Goal: Task Accomplishment & Management: Use online tool/utility

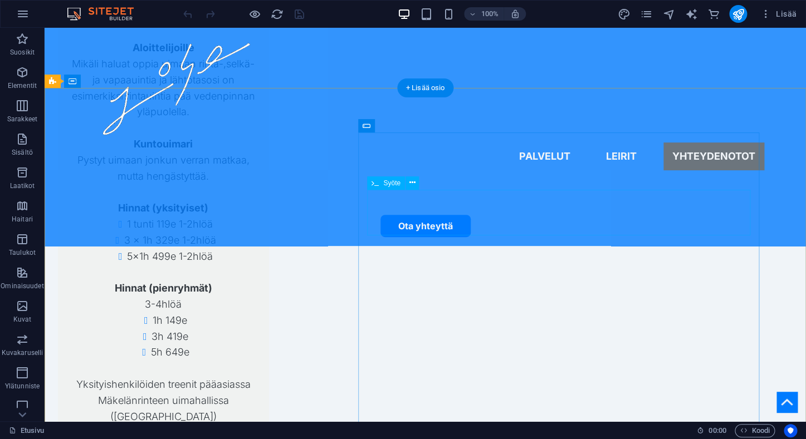
scroll to position [3290, 0]
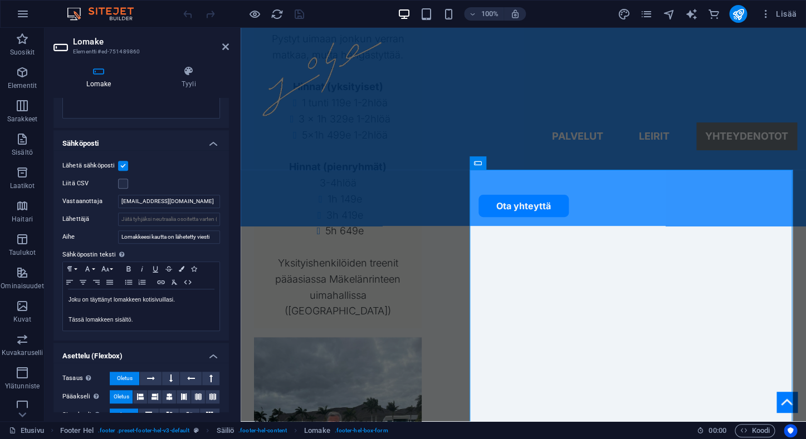
scroll to position [308, 0]
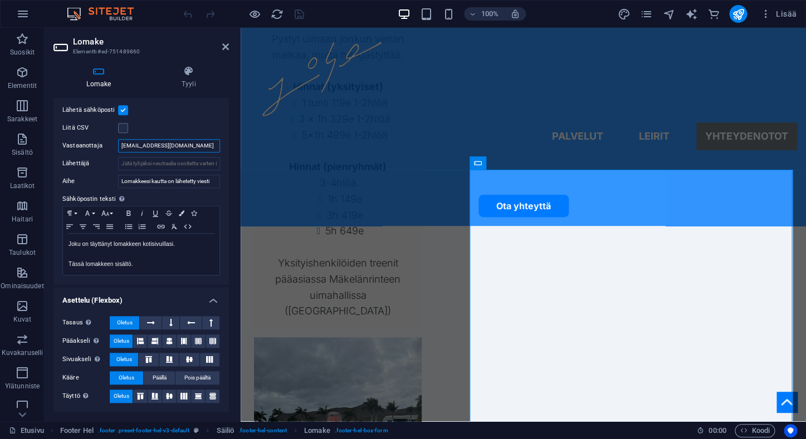
click at [192, 148] on input "sievinen.jani@gmail.com" at bounding box center [169, 145] width 102 height 13
drag, startPoint x: 192, startPoint y: 148, endPoint x: 112, endPoint y: 143, distance: 80.3
click at [118, 143] on input "sievinen.jani@gmail.com" at bounding box center [169, 145] width 102 height 13
click at [197, 126] on div "Liitä CSV" at bounding box center [141, 127] width 158 height 13
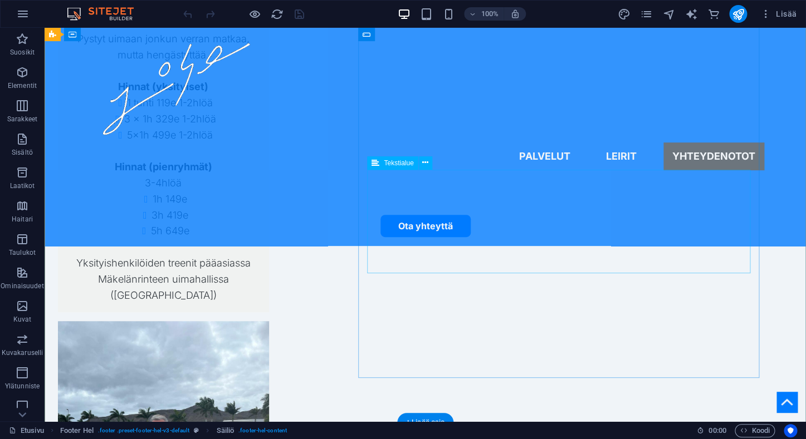
scroll to position [3413, 0]
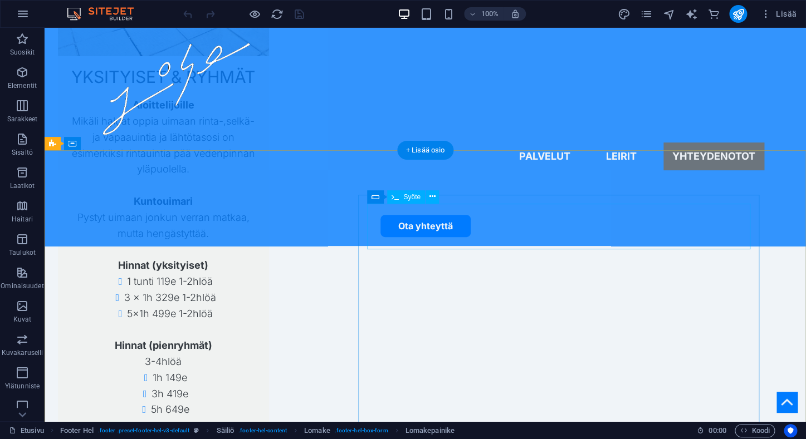
scroll to position [3222, 0]
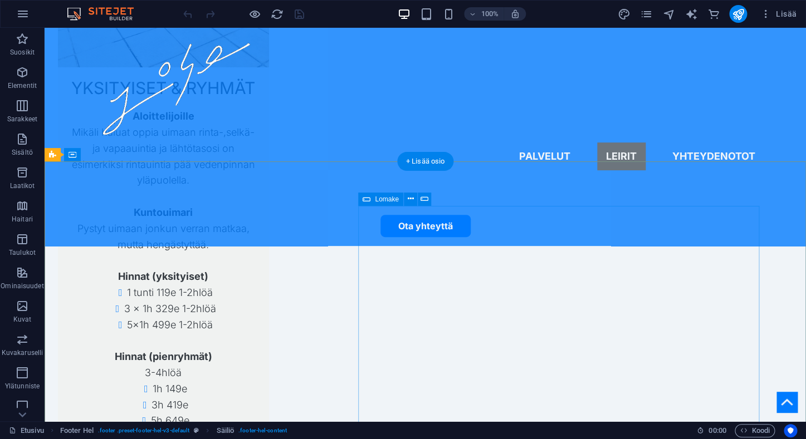
click at [408, 198] on icon at bounding box center [410, 199] width 6 height 12
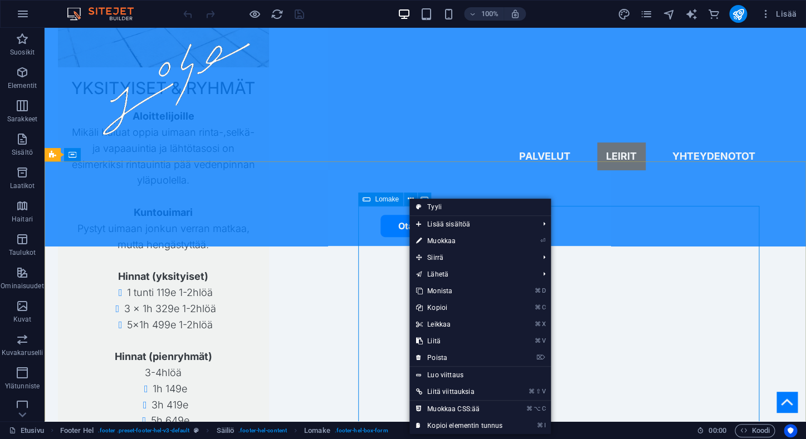
click at [435, 198] on div "Lomake" at bounding box center [398, 200] width 80 height 14
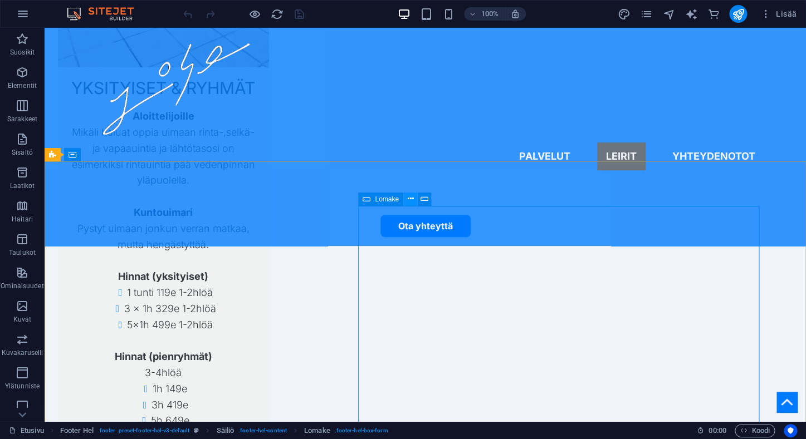
click at [411, 200] on icon at bounding box center [410, 199] width 6 height 12
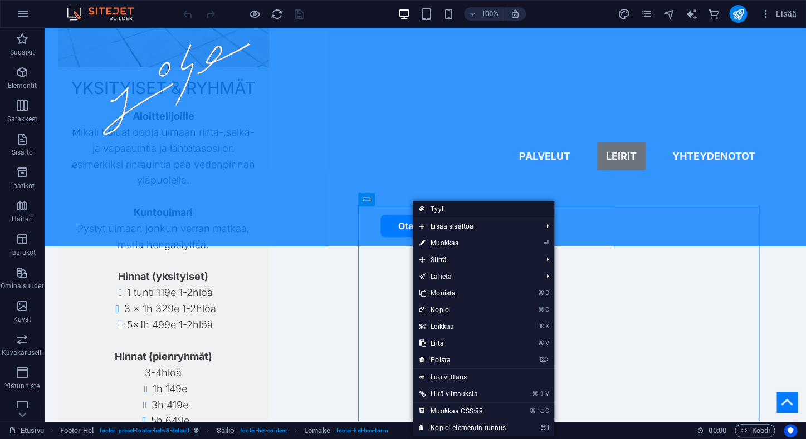
click at [434, 210] on link "Tyyli" at bounding box center [483, 209] width 141 height 17
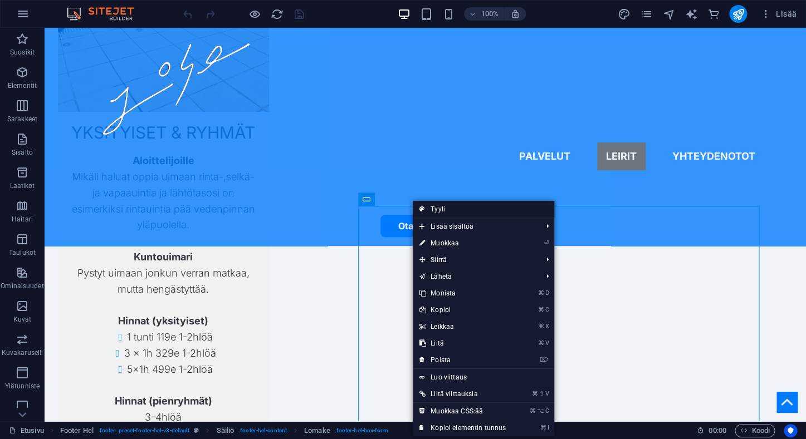
select select "%"
select select "rem"
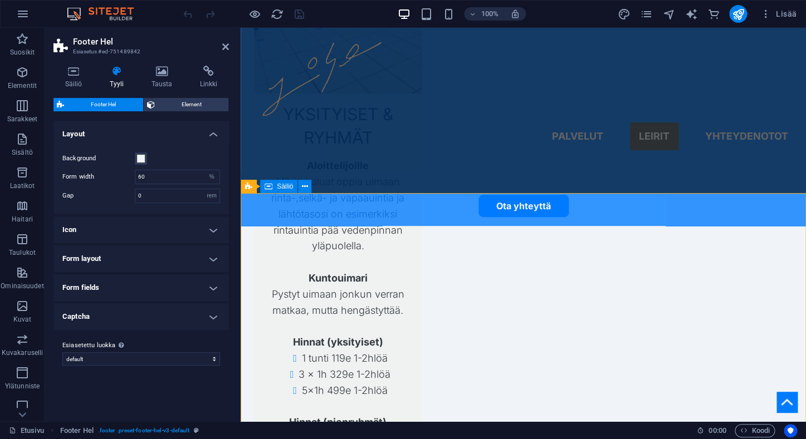
scroll to position [3410, 0]
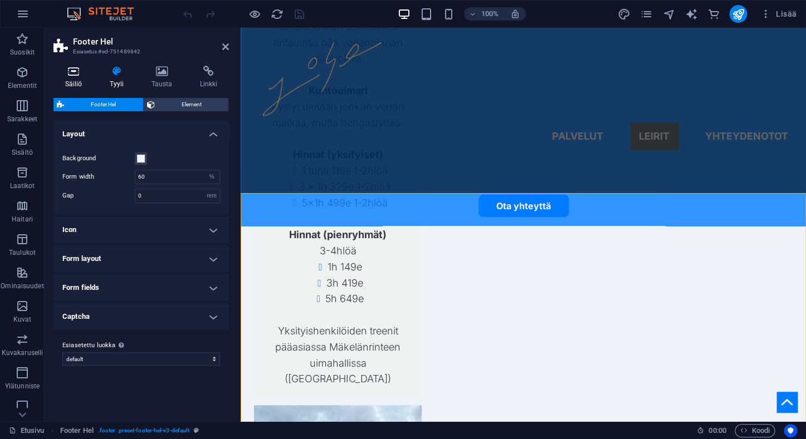
click at [81, 77] on h4 "Säiliö" at bounding box center [75, 77] width 45 height 23
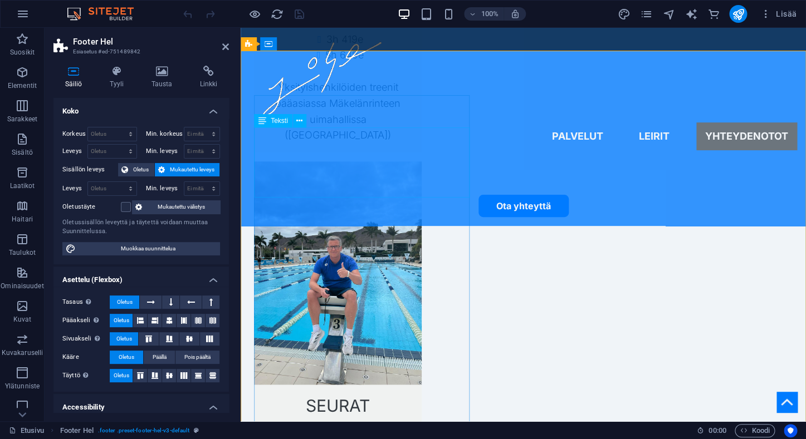
scroll to position [3687, 0]
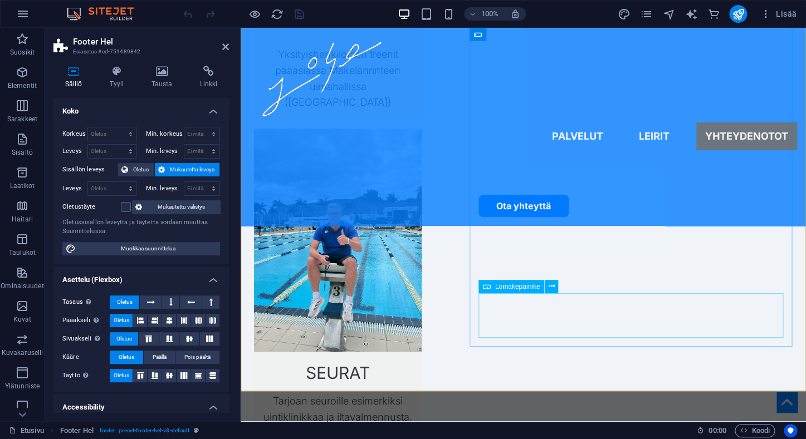
select select "%"
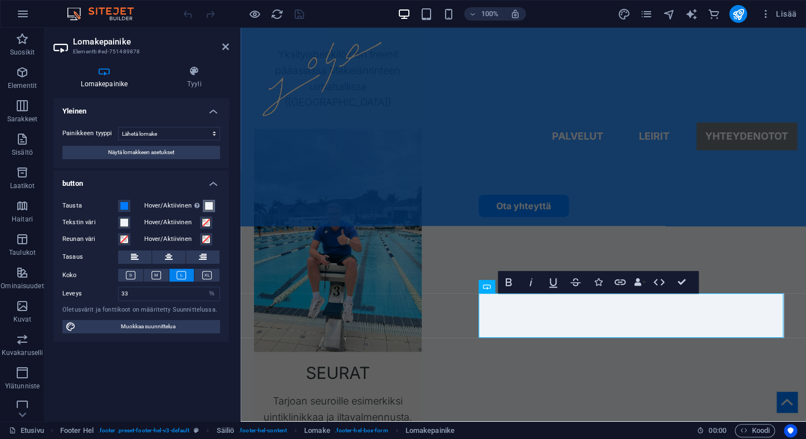
click at [210, 207] on span at bounding box center [208, 206] width 9 height 9
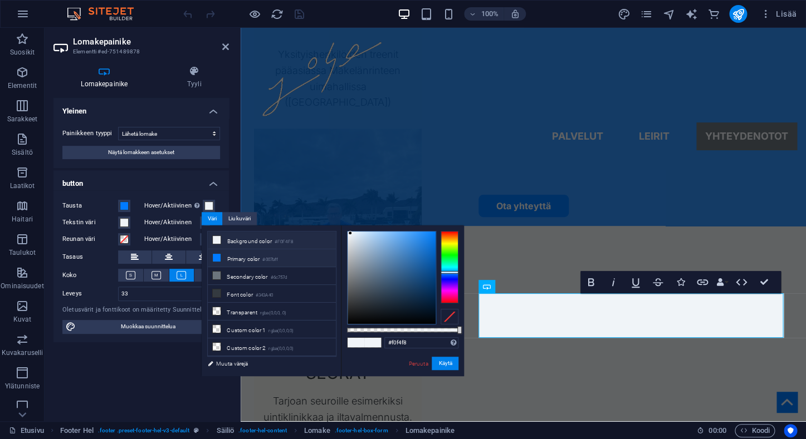
click at [239, 259] on li "Primary color #007bff" at bounding box center [272, 258] width 128 height 18
type input "#007bff"
click at [439, 363] on button "Käytä" at bounding box center [444, 363] width 27 height 13
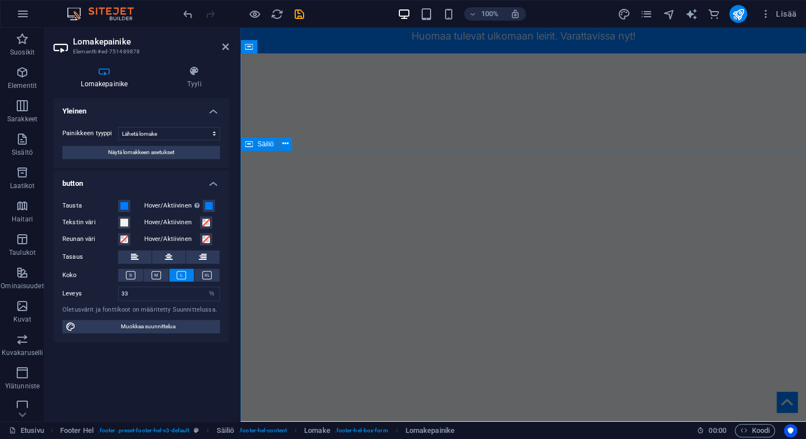
scroll to position [0, 0]
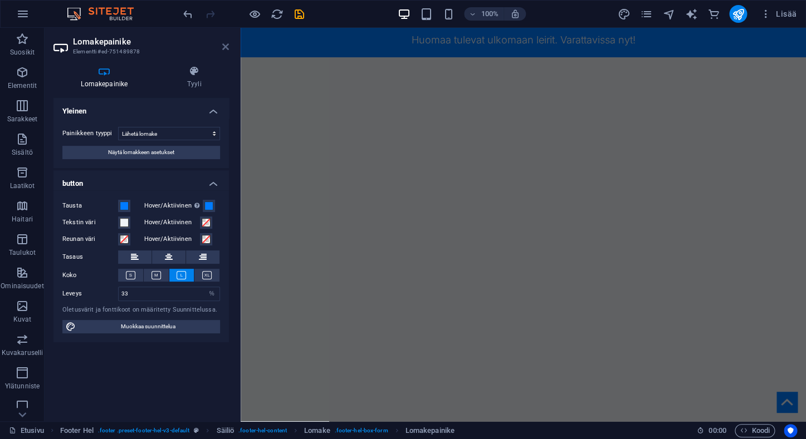
click at [226, 46] on icon at bounding box center [225, 46] width 7 height 9
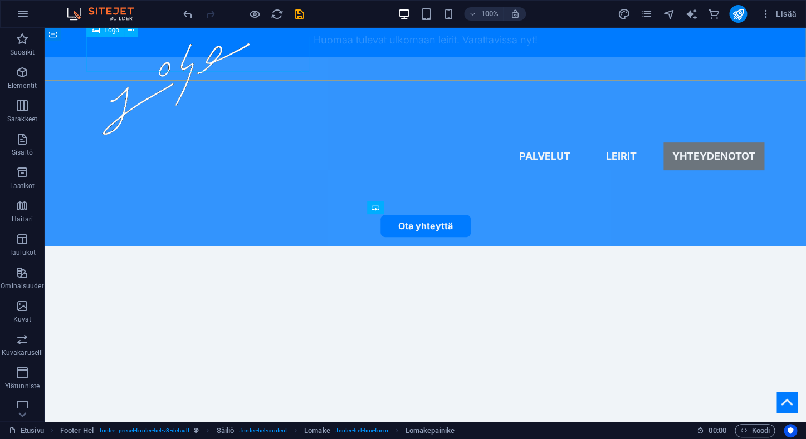
scroll to position [3522, 0]
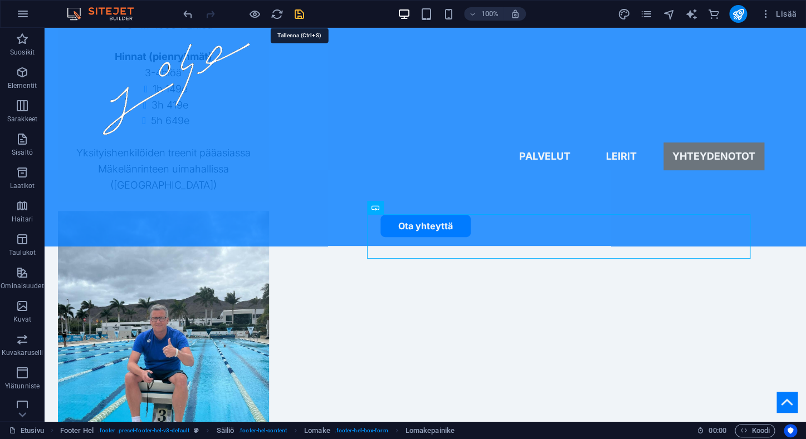
click at [303, 15] on icon "save" at bounding box center [299, 14] width 13 height 13
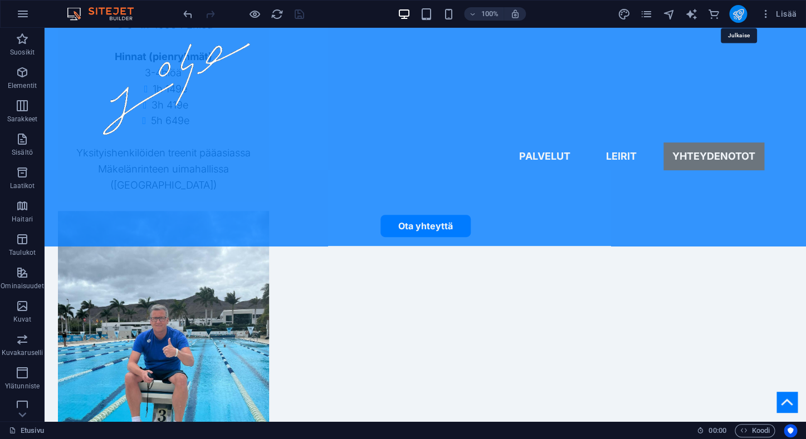
click at [735, 12] on icon "publish" at bounding box center [737, 14] width 13 height 13
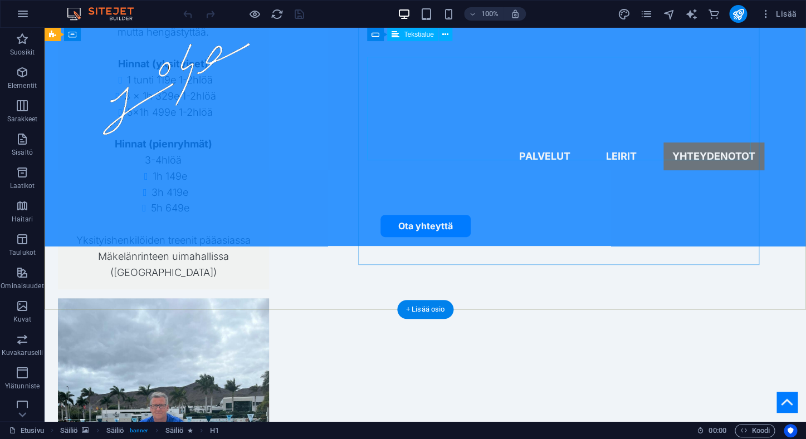
scroll to position [3433, 0]
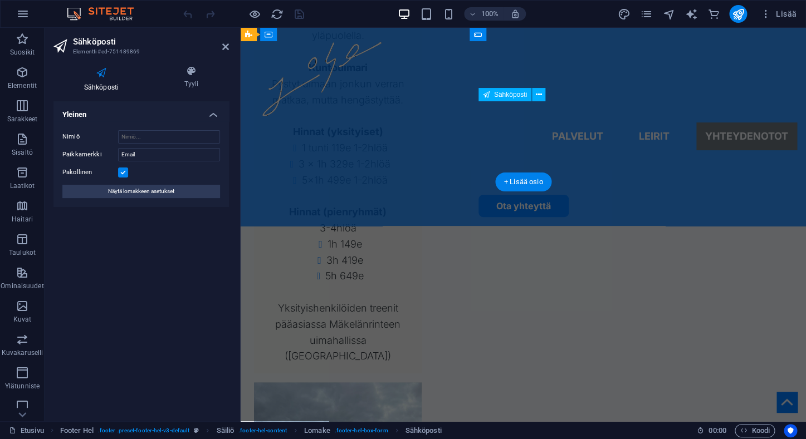
scroll to position [3653, 0]
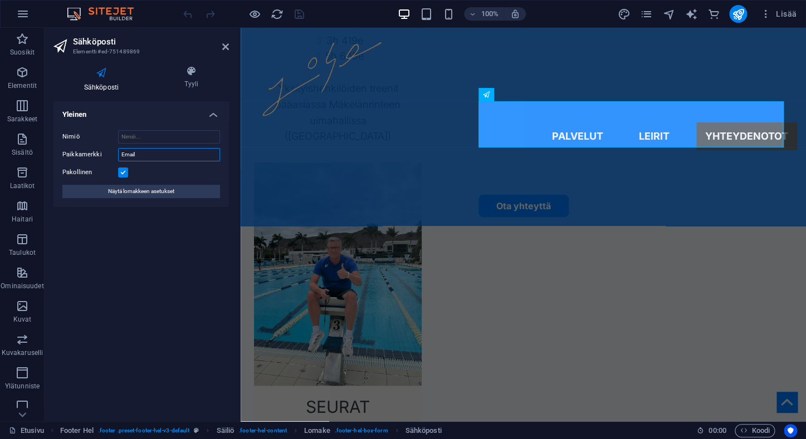
drag, startPoint x: 177, startPoint y: 155, endPoint x: 2, endPoint y: 153, distance: 175.4
click at [118, 153] on input "Email" at bounding box center [169, 154] width 102 height 13
type input "Sähköposti"
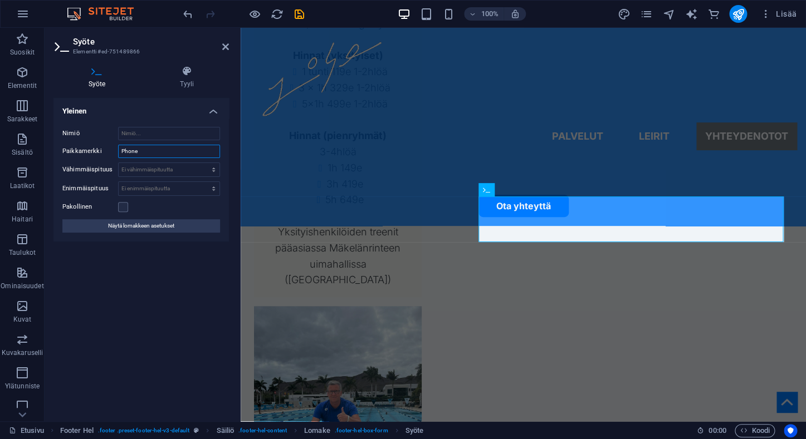
drag, startPoint x: 169, startPoint y: 155, endPoint x: 76, endPoint y: 148, distance: 93.8
click at [118, 148] on input "Phone" at bounding box center [169, 151] width 102 height 13
type input "Puhelin"
click at [120, 346] on div "Yleinen Nimiö Paikkamerkki Puhelin Vähimmäispituus Ei vähimmäispituutta merkkiä…" at bounding box center [140, 255] width 175 height 315
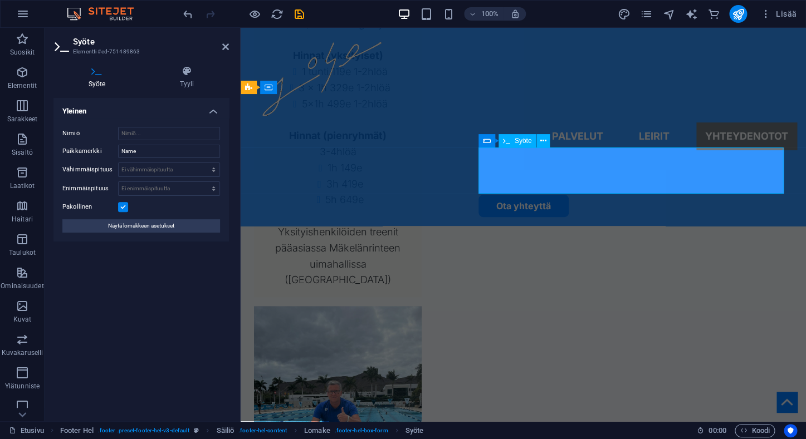
drag, startPoint x: 166, startPoint y: 150, endPoint x: 45, endPoint y: 148, distance: 120.8
click at [118, 148] on input "Name" at bounding box center [169, 151] width 102 height 13
type input "Nimi"
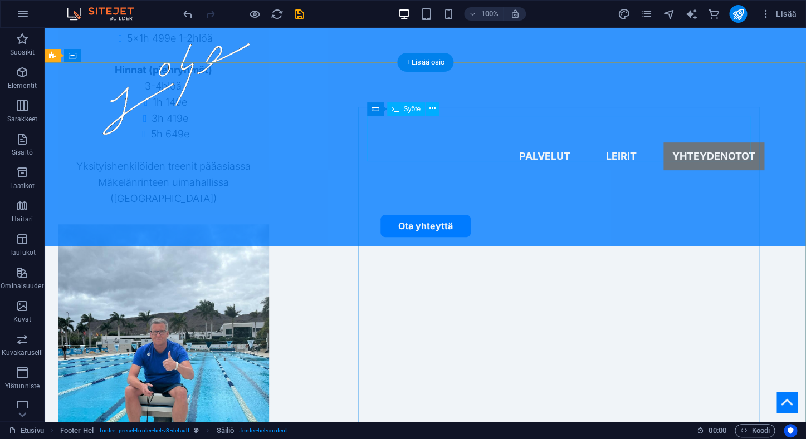
scroll to position [3321, 0]
